Goal: Task Accomplishment & Management: Complete application form

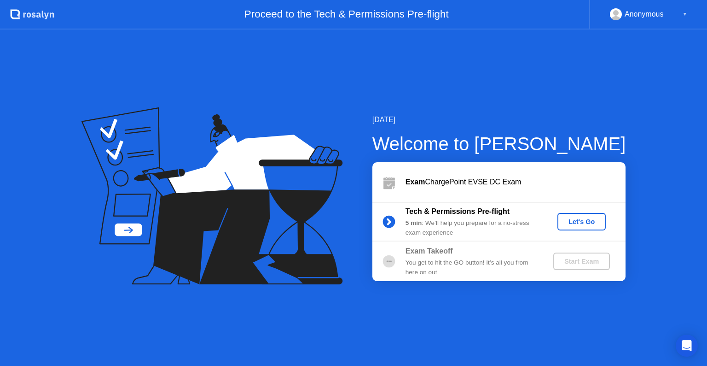
click at [580, 223] on div "Let's Go" at bounding box center [581, 221] width 41 height 7
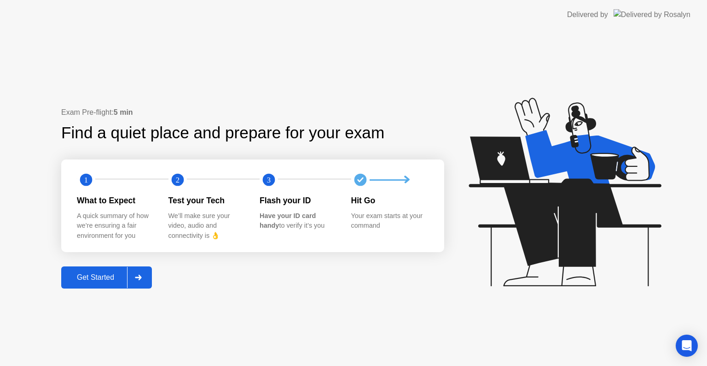
click at [100, 265] on div "Exam Pre-flight: 5 min Find a quiet place and prepare for your exam 1 2 3 What …" at bounding box center [252, 198] width 383 height 182
click at [98, 269] on button "Get Started" at bounding box center [106, 277] width 91 height 22
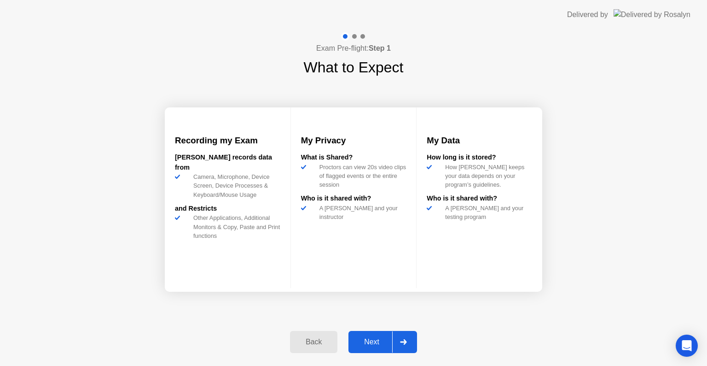
click at [372, 345] on div "Next" at bounding box center [371, 342] width 41 height 8
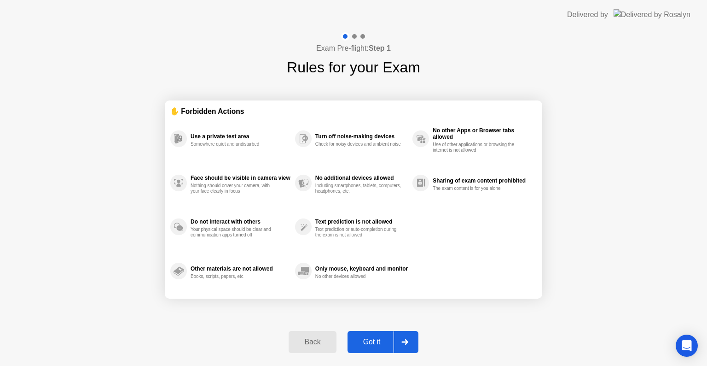
click at [372, 345] on div "Got it" at bounding box center [371, 342] width 43 height 8
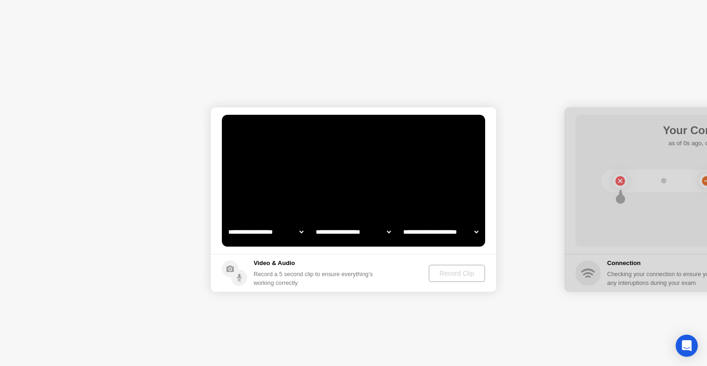
select select "**********"
select select "*******"
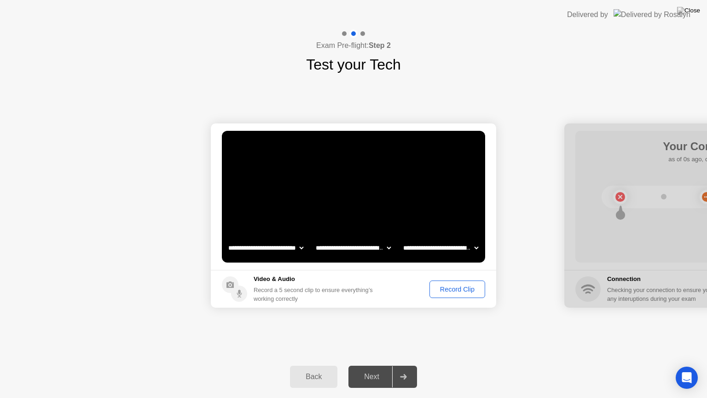
click at [446, 291] on div "Record Clip" at bounding box center [457, 289] width 49 height 7
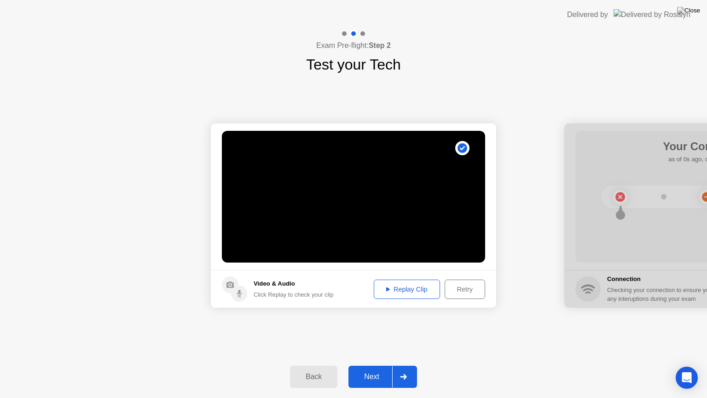
click at [369, 365] on div "Next" at bounding box center [371, 377] width 41 height 8
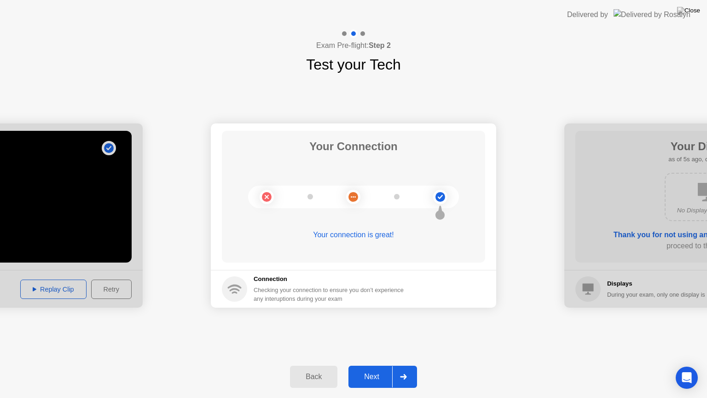
click at [364, 365] on div "Next" at bounding box center [371, 377] width 41 height 8
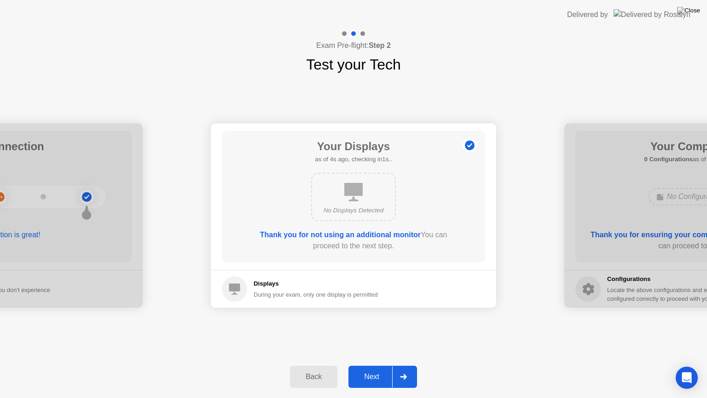
click at [363, 365] on div "Next" at bounding box center [371, 377] width 41 height 8
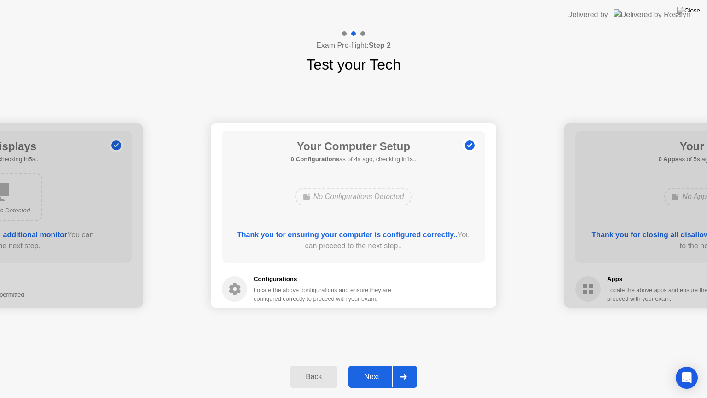
click at [364, 365] on div "Next" at bounding box center [371, 377] width 41 height 8
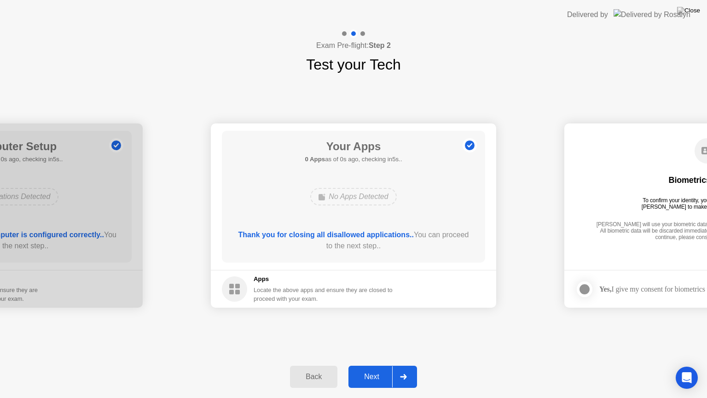
click at [364, 365] on div "Next" at bounding box center [371, 377] width 41 height 8
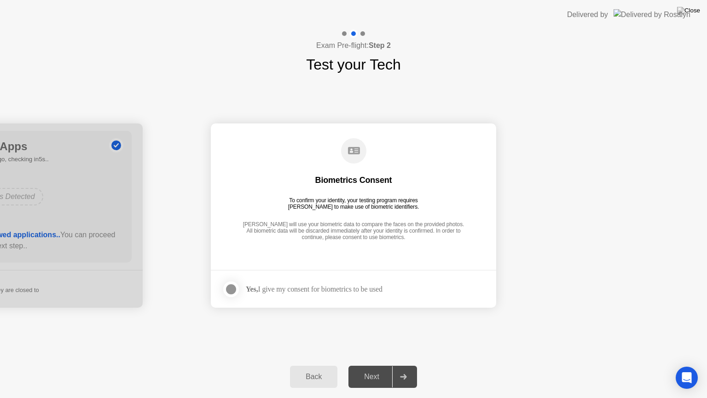
click at [227, 285] on div at bounding box center [231, 289] width 11 height 11
click at [365, 365] on div "Next" at bounding box center [371, 377] width 41 height 8
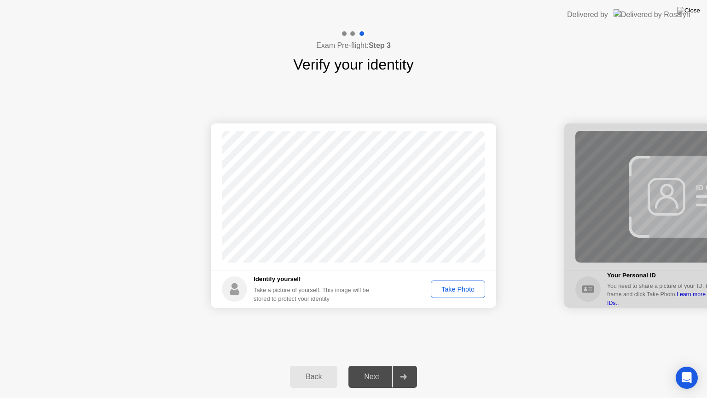
click at [461, 292] on div "Take Photo" at bounding box center [458, 289] width 48 height 7
click at [370, 365] on button "Next" at bounding box center [383, 377] width 69 height 22
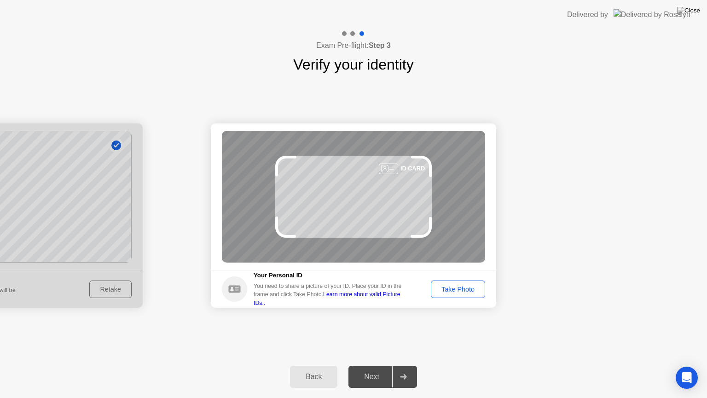
click at [444, 292] on div "Take Photo" at bounding box center [458, 289] width 48 height 7
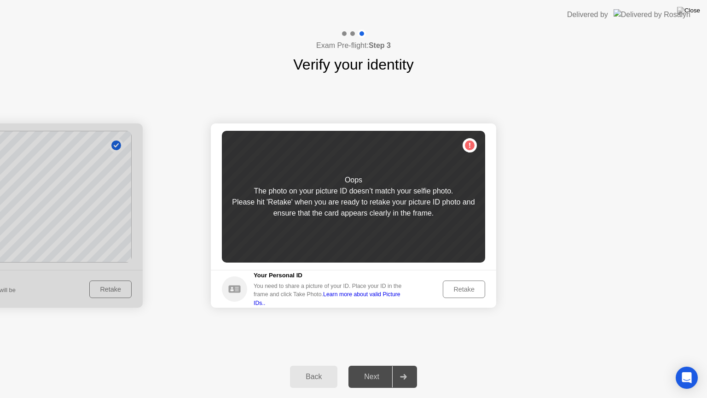
click at [456, 289] on div "Retake" at bounding box center [464, 289] width 36 height 7
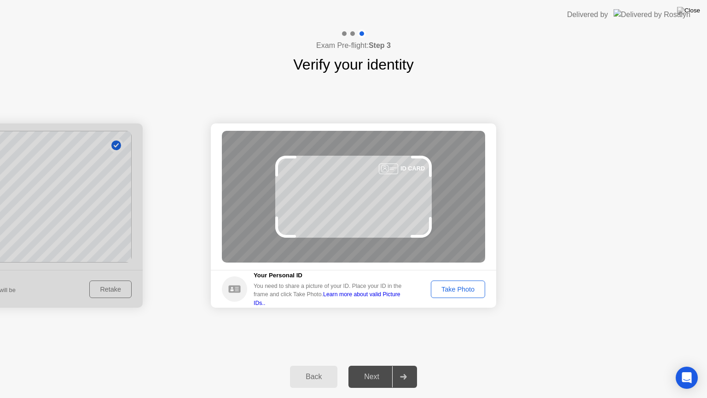
click at [456, 289] on div "Take Photo" at bounding box center [458, 289] width 48 height 7
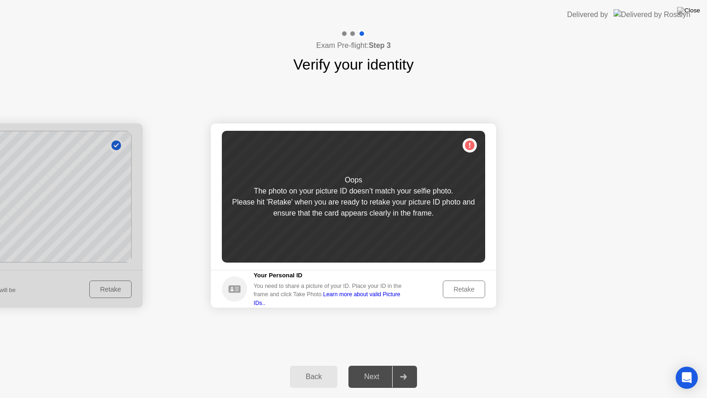
click at [117, 251] on div at bounding box center [0, 215] width 286 height 184
click at [109, 282] on div at bounding box center [0, 215] width 286 height 184
click at [316, 365] on button "Back" at bounding box center [313, 377] width 47 height 22
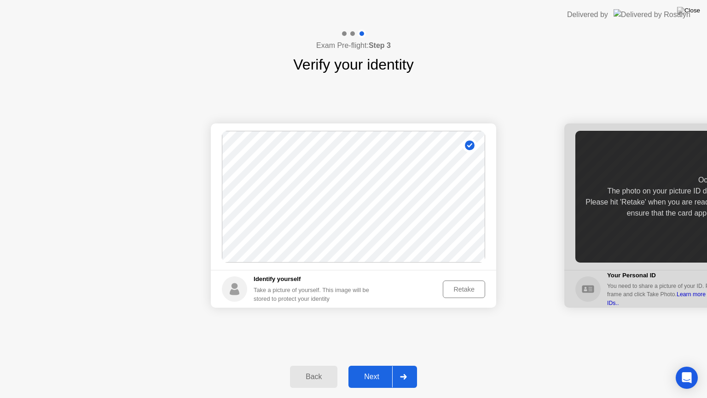
click at [464, 288] on div "Retake" at bounding box center [464, 289] width 36 height 7
click at [454, 286] on div "Take Photo" at bounding box center [458, 289] width 48 height 7
click at [368, 365] on div "Next" at bounding box center [371, 377] width 41 height 8
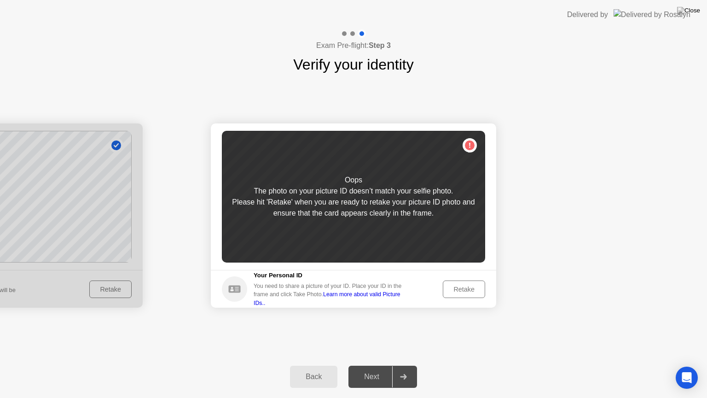
click at [447, 288] on div "Retake" at bounding box center [464, 289] width 36 height 7
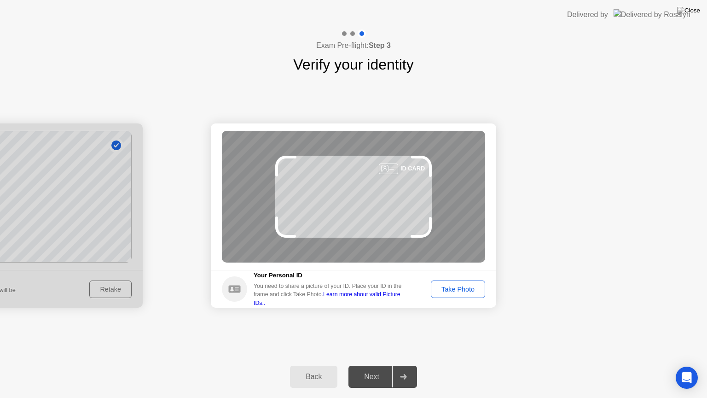
click at [447, 288] on div "Take Photo" at bounding box center [458, 289] width 48 height 7
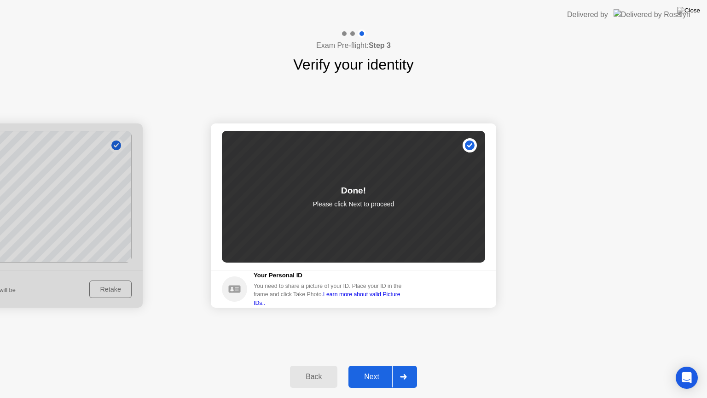
click at [356, 365] on div "Next" at bounding box center [371, 377] width 41 height 8
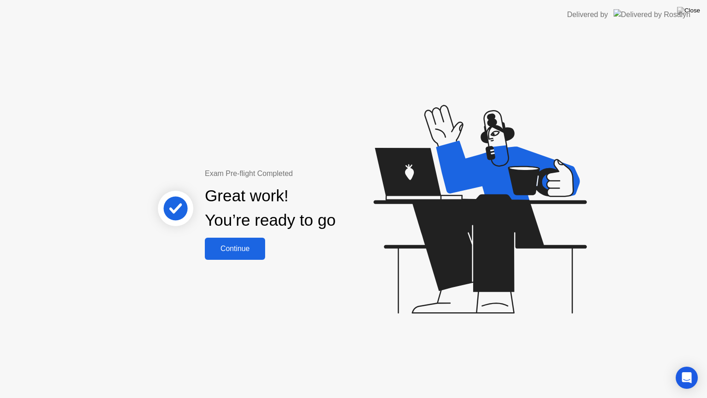
click at [254, 241] on button "Continue" at bounding box center [235, 249] width 60 height 22
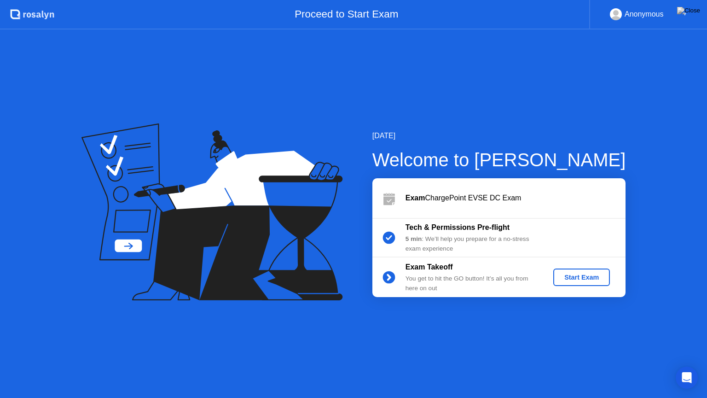
click at [562, 279] on div "Start Exam" at bounding box center [581, 277] width 49 height 7
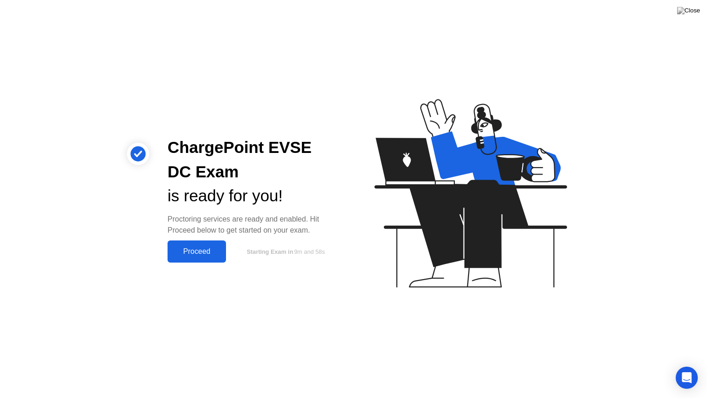
click at [211, 252] on div "Proceed" at bounding box center [196, 251] width 53 height 8
